Goal: Navigation & Orientation: Find specific page/section

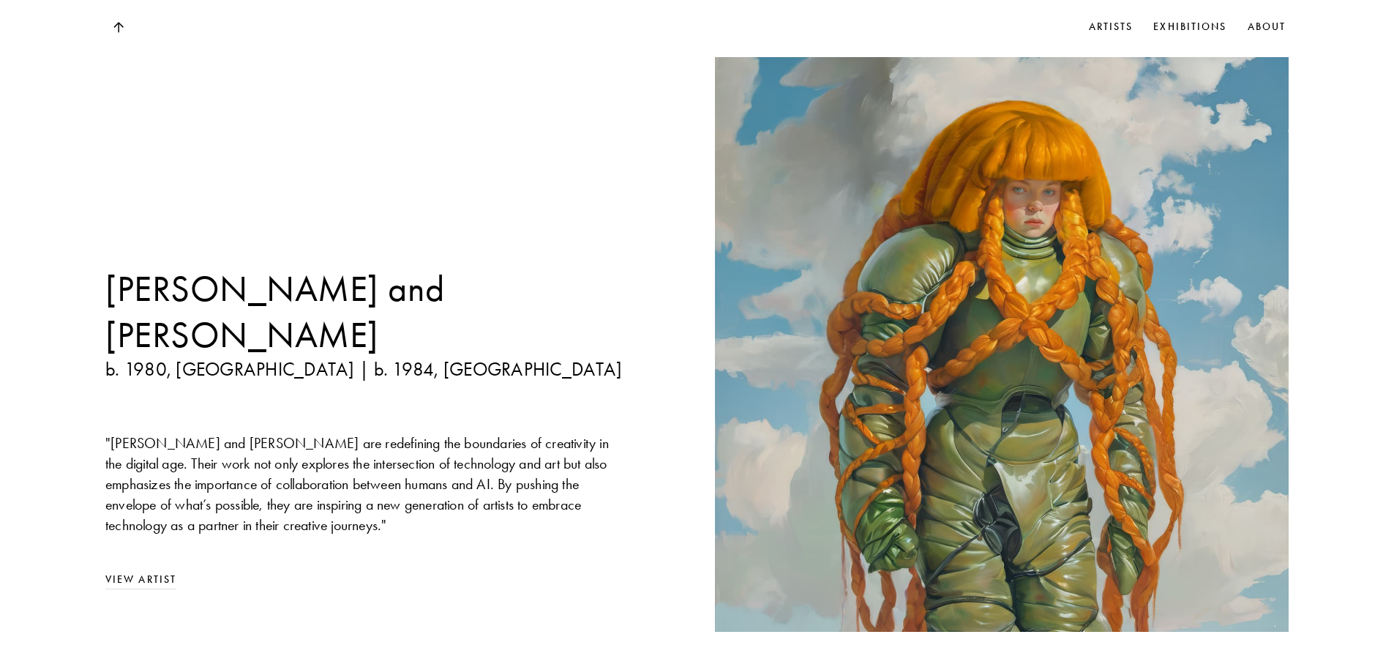
scroll to position [1250, 0]
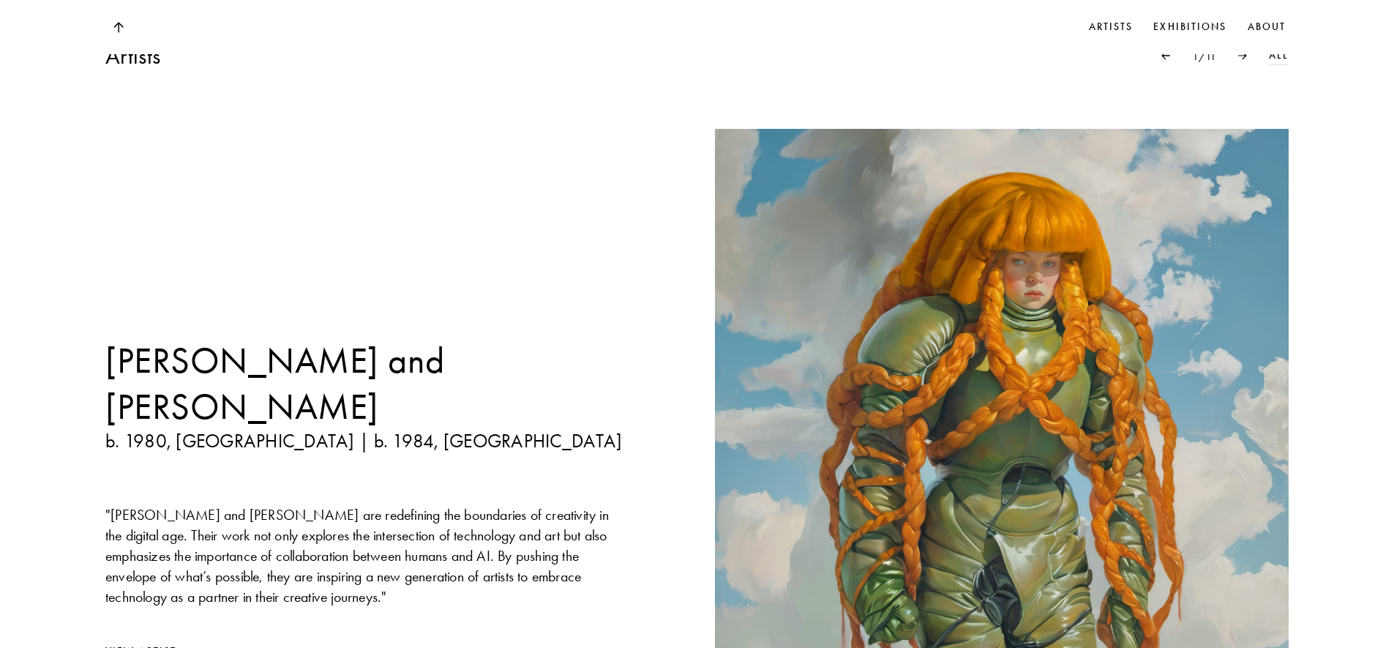
click at [201, 129] on div "[PERSON_NAME] and [PERSON_NAME] b. 1980, [GEOGRAPHIC_DATA] | b. 1984, [GEOGRAPH…" at bounding box center [366, 416] width 523 height 574
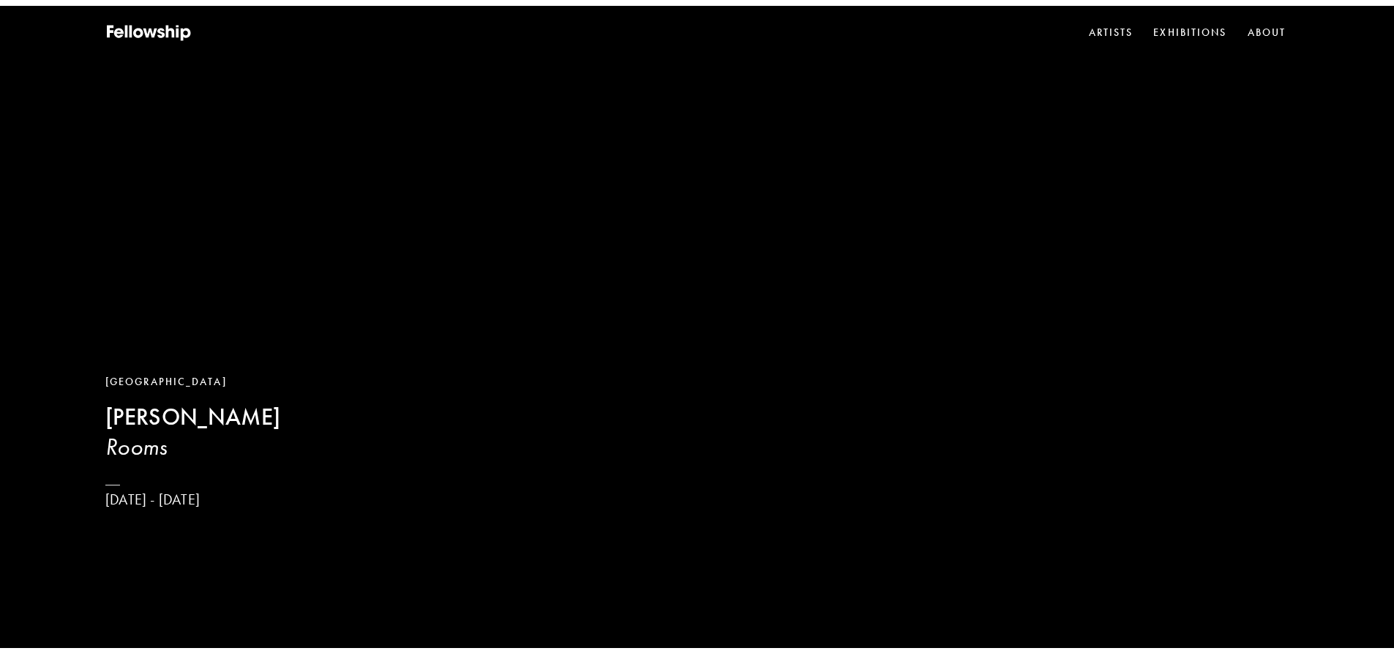
scroll to position [0, 0]
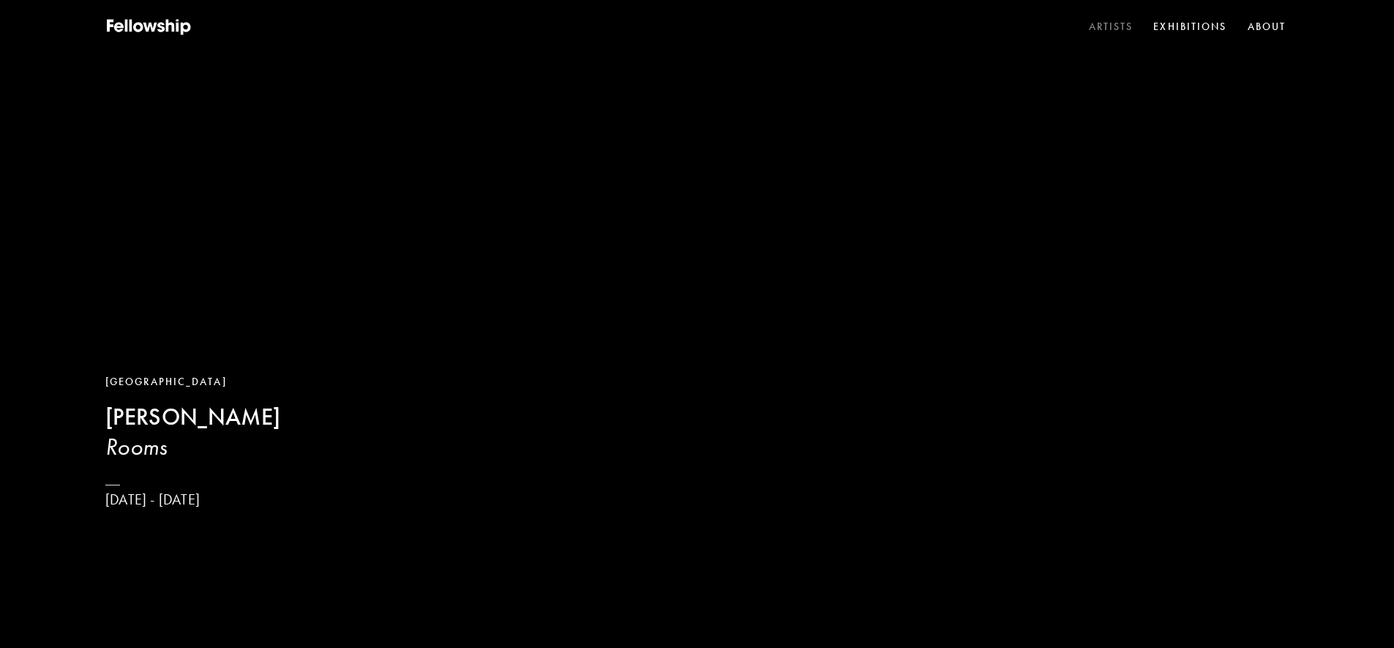
click at [1113, 20] on link "Artists" at bounding box center [1111, 27] width 50 height 22
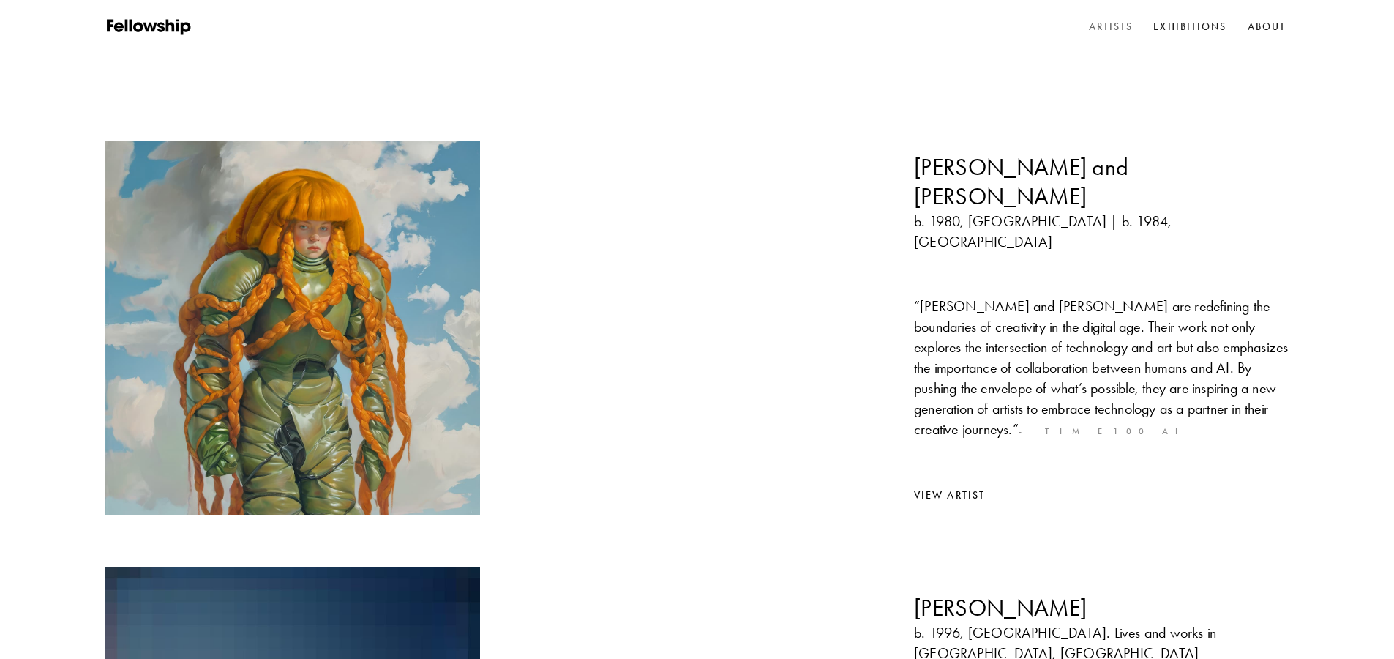
scroll to position [220, 0]
click at [947, 488] on link "View Artist" at bounding box center [949, 494] width 71 height 12
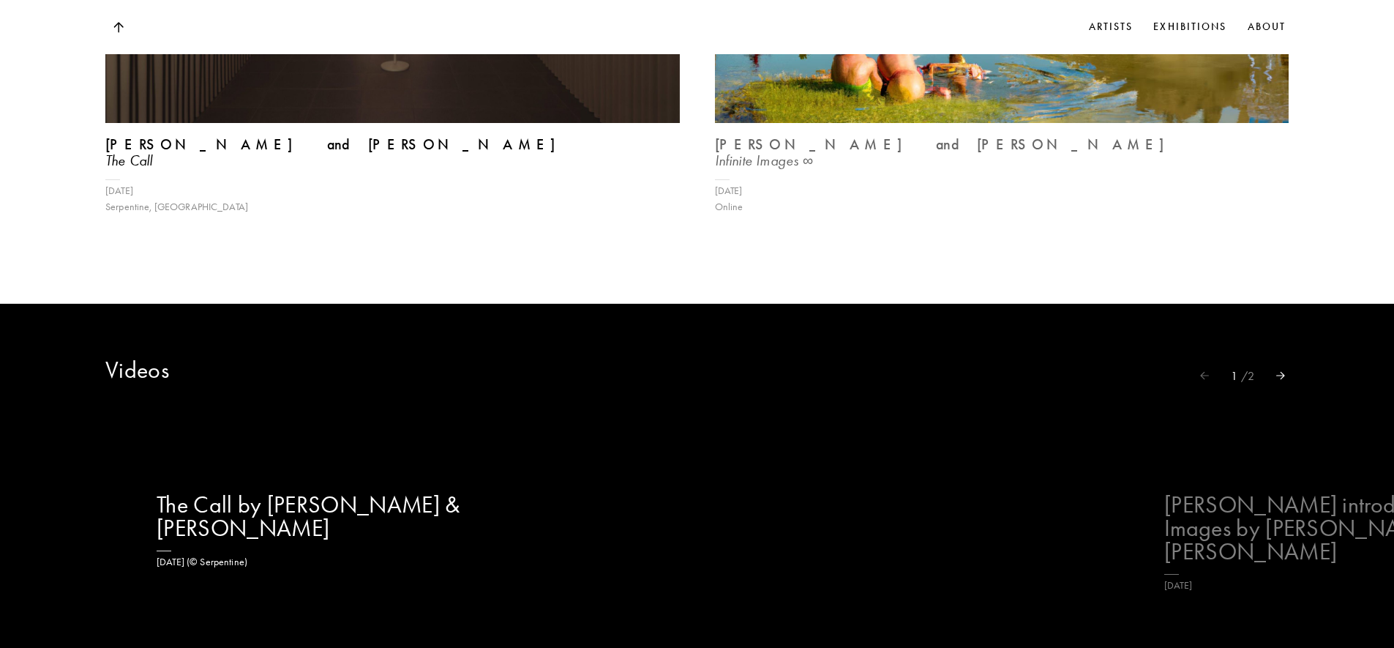
scroll to position [2553, 0]
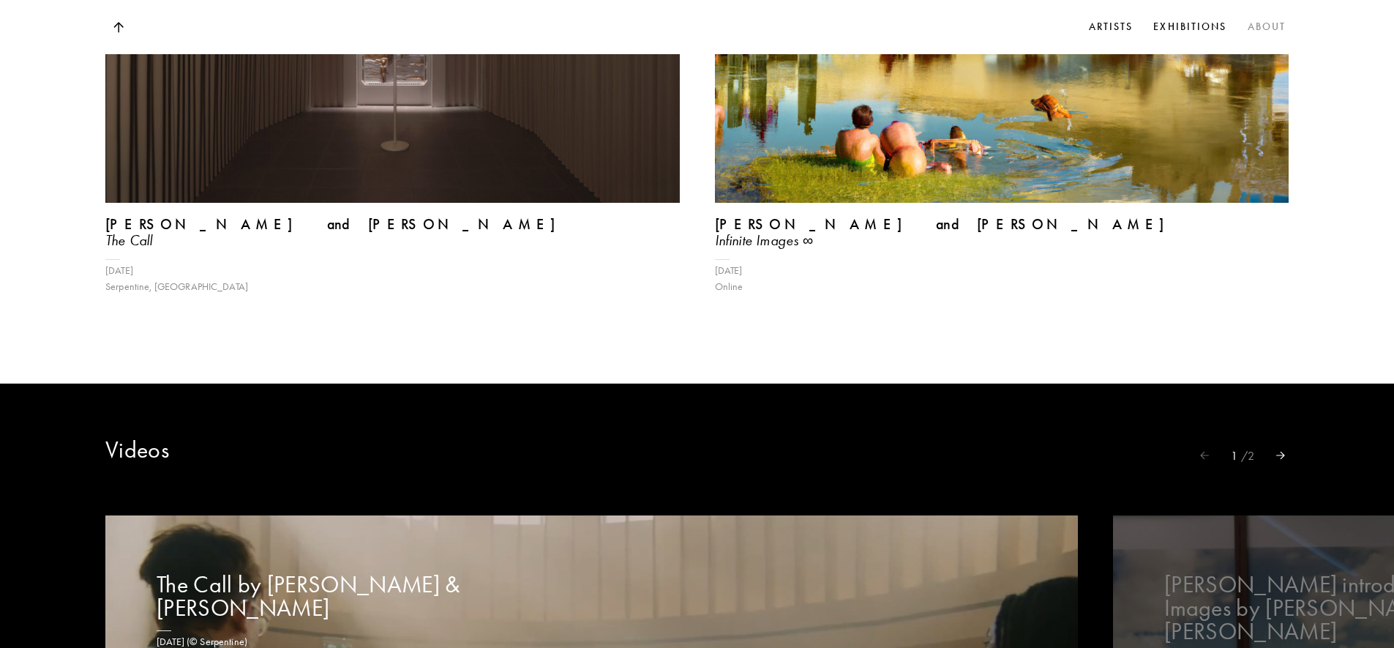
click at [1264, 36] on link "About" at bounding box center [1267, 27] width 45 height 22
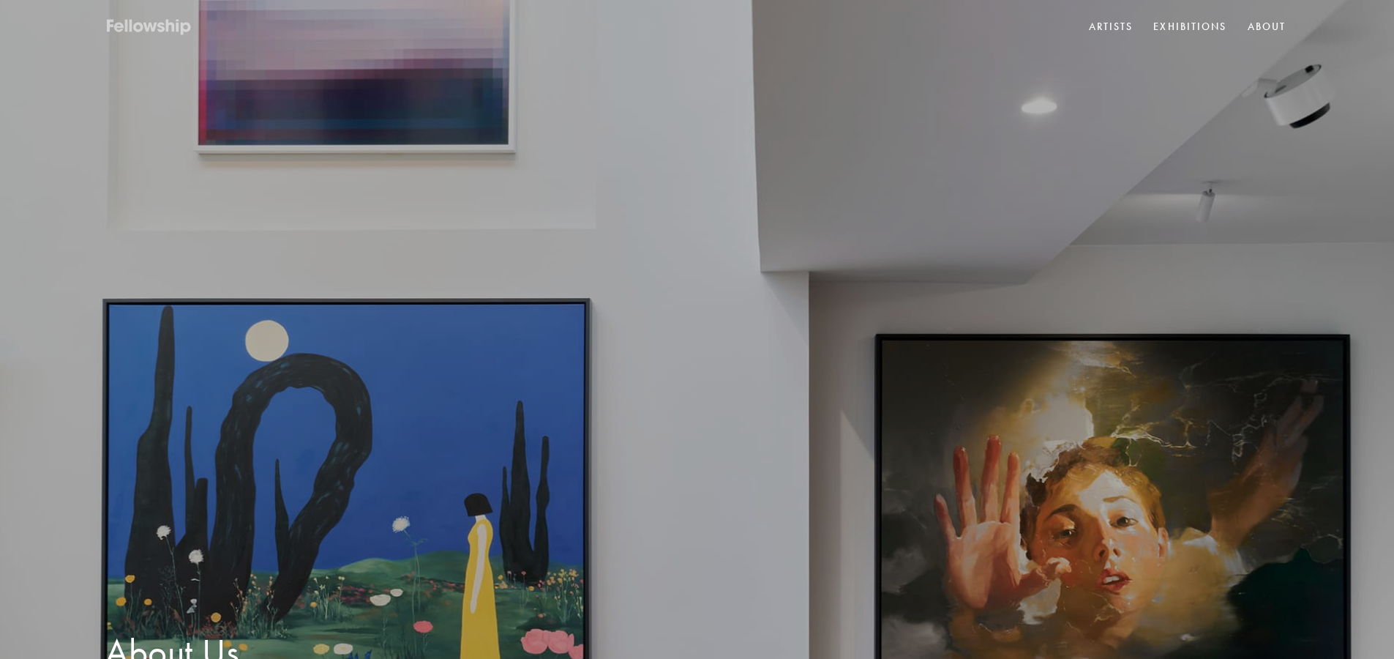
click at [148, 28] on icon at bounding box center [150, 28] width 14 height 10
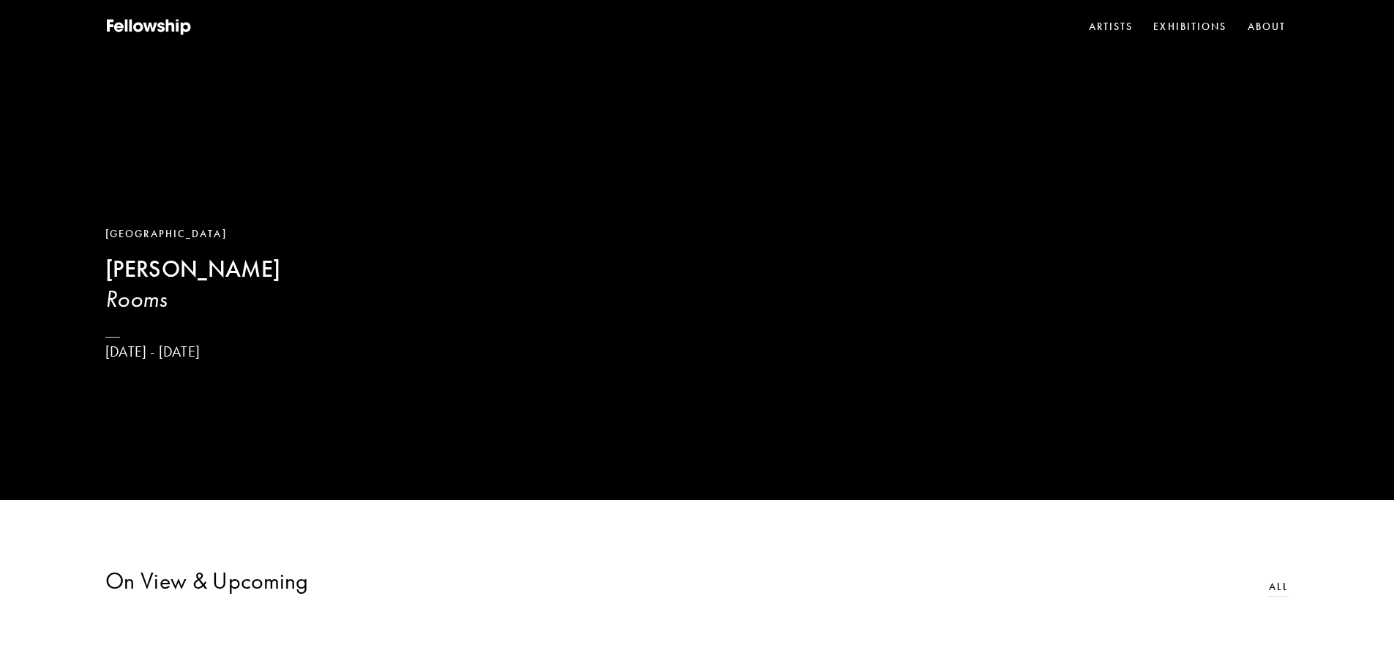
scroll to position [146, 0]
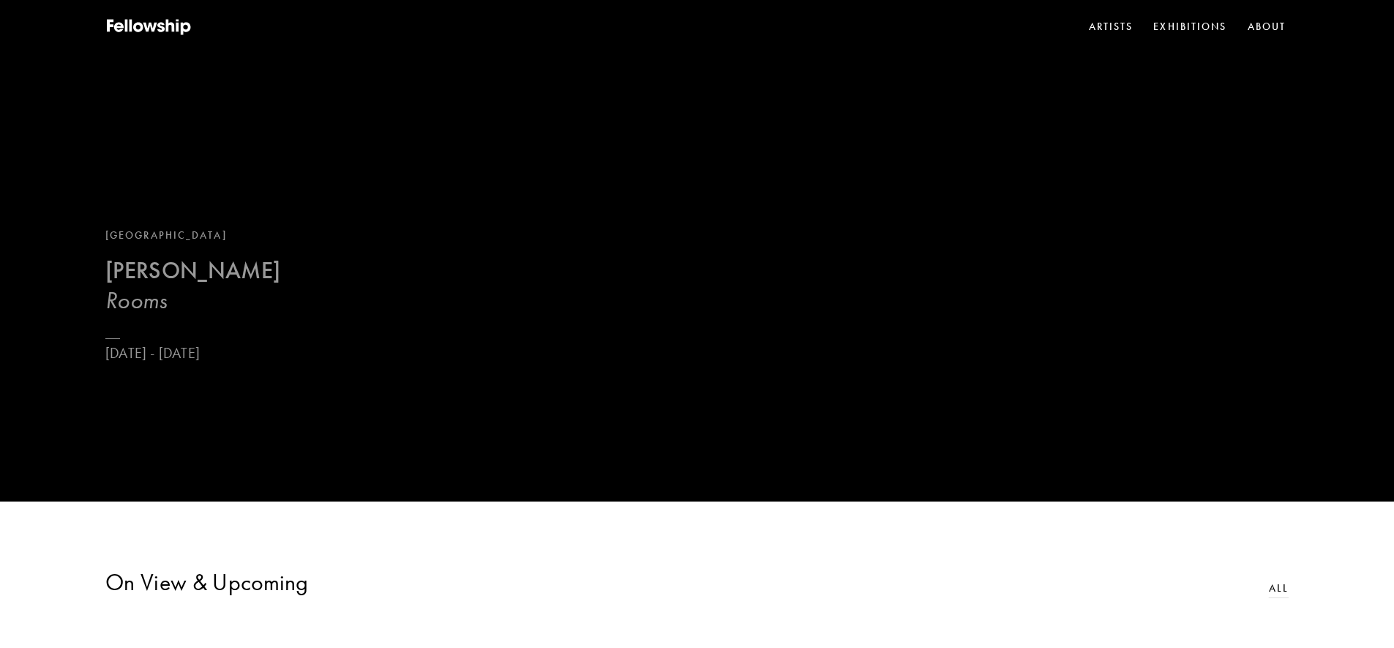
click at [123, 265] on link "London [PERSON_NAME] Rooms [DATE] - [DATE]" at bounding box center [192, 295] width 175 height 135
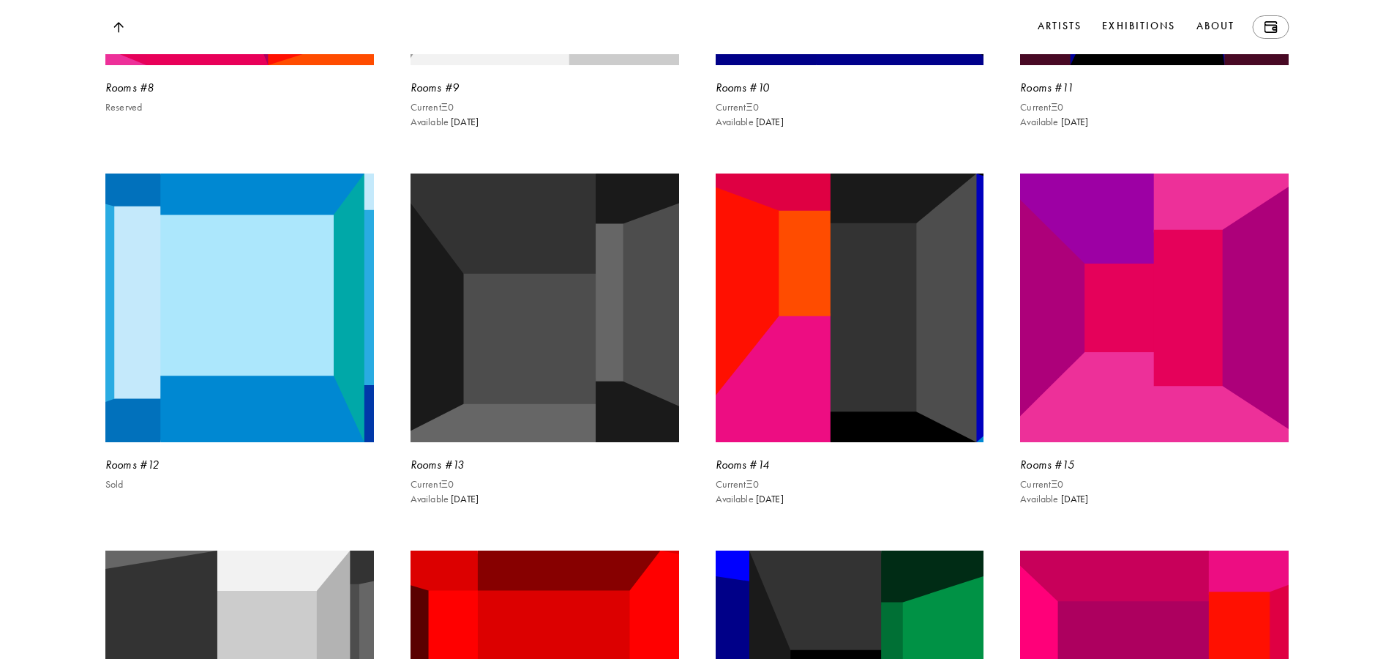
scroll to position [4244, 0]
